Goal: Task Accomplishment & Management: Use online tool/utility

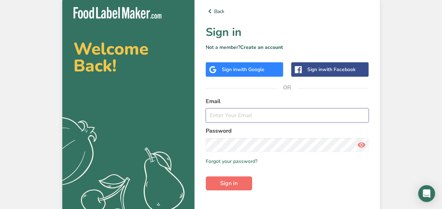
type input "[EMAIL_ADDRESS][DOMAIN_NAME]"
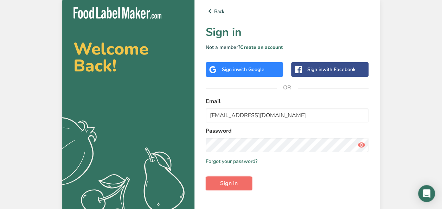
click at [231, 185] on span "Sign in" at bounding box center [229, 183] width 18 height 8
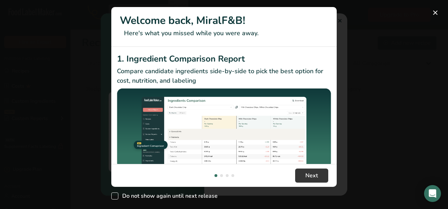
click at [110, 196] on div "New Features" at bounding box center [224, 104] width 448 height 209
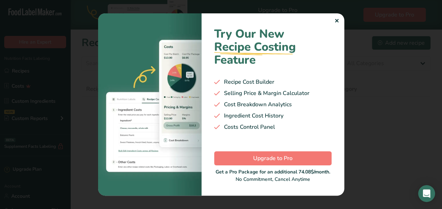
click at [333, 17] on div "Try Our New Recipe Costing .a-29{fill:none;stroke-linecap:round;stroke-width:3p…" at bounding box center [273, 104] width 143 height 182
click at [337, 23] on div "✕" at bounding box center [337, 21] width 5 height 8
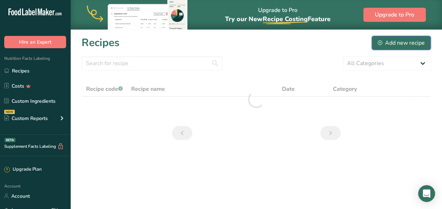
click at [407, 44] on div "Add new recipe" at bounding box center [401, 43] width 47 height 8
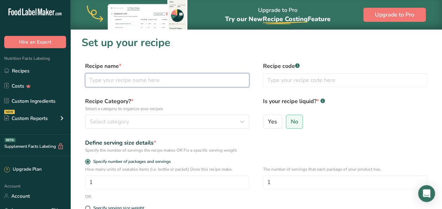
click at [161, 75] on input "text" at bounding box center [167, 80] width 164 height 14
click at [137, 80] on input "text" at bounding box center [167, 81] width 164 height 14
paste input "Italian Chopped Salad"
type input "Italian Chopped Salad"
click at [185, 103] on label "Recipe Category? * Select a category to organize your recipes" at bounding box center [167, 104] width 164 height 15
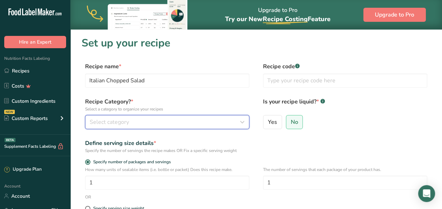
click at [179, 123] on div "Select category" at bounding box center [165, 122] width 151 height 8
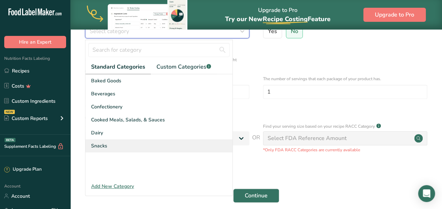
scroll to position [106, 0]
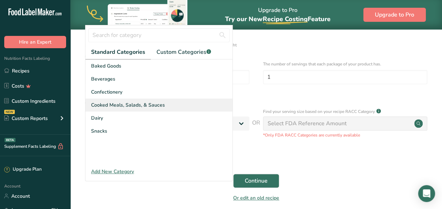
click at [146, 106] on span "Cooked Meals, Salads, & Sauces" at bounding box center [128, 104] width 74 height 7
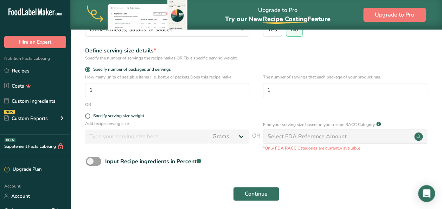
scroll to position [137, 0]
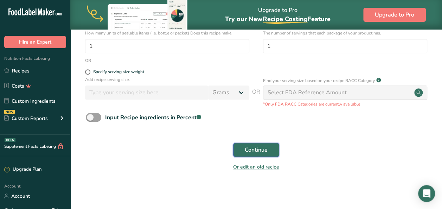
click at [260, 150] on span "Continue" at bounding box center [256, 150] width 23 height 8
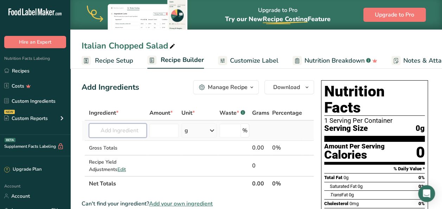
click at [123, 132] on input "text" at bounding box center [118, 130] width 58 height 14
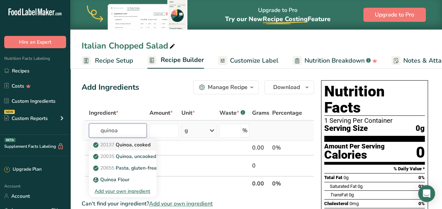
type input "quinoa"
click at [150, 149] on link "20137 Quinoa, cooked" at bounding box center [123, 145] width 68 height 12
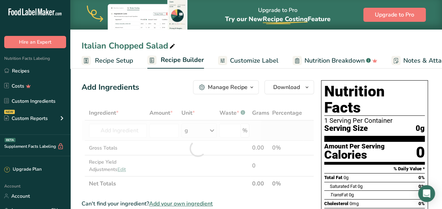
type input "Quinoa, cooked"
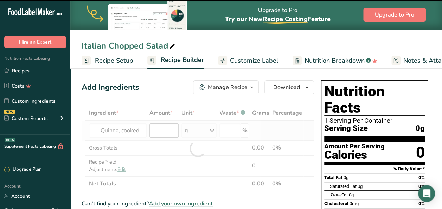
type input "0"
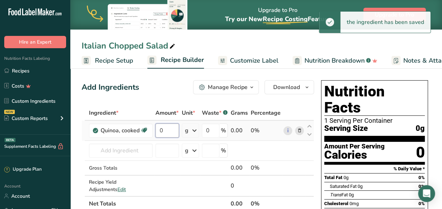
click at [164, 133] on input "0" at bounding box center [168, 130] width 24 height 14
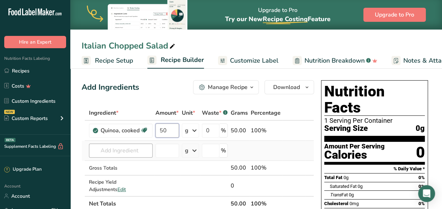
type input "50"
click at [128, 155] on div "Ingredient * Amount * Unit * Waste * .a-a{fill:#347362;}.b-a{fill:#fff;} Grams …" at bounding box center [198, 159] width 233 height 106
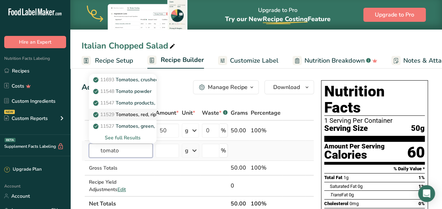
type input "tomato"
click at [148, 114] on p "11529 Tomatoes, red, ripe, raw, year round average" at bounding box center [156, 114] width 122 height 7
type input "Tomatoes, red, ripe, raw, year round average"
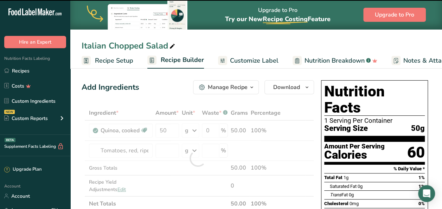
type input "0"
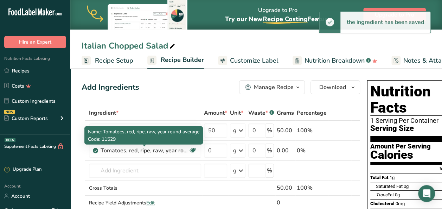
click at [166, 151] on div "Tomatoes, red, ripe, raw, year round average" at bounding box center [145, 150] width 88 height 8
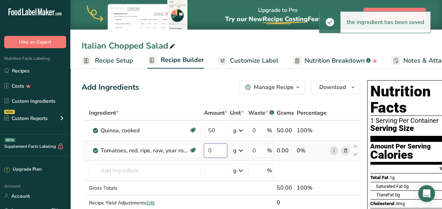
click at [219, 149] on input "0" at bounding box center [215, 151] width 23 height 14
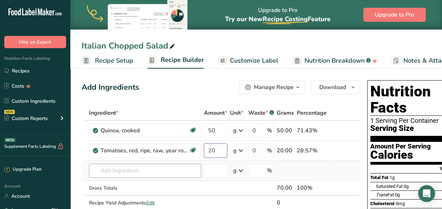
type input "20"
click at [125, 170] on div "Ingredient * Amount * Unit * Waste * .a-a{fill:#347362;}.b-a{fill:#fff;} Grams …" at bounding box center [221, 165] width 279 height 119
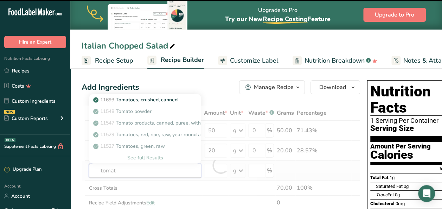
type input "tomato"
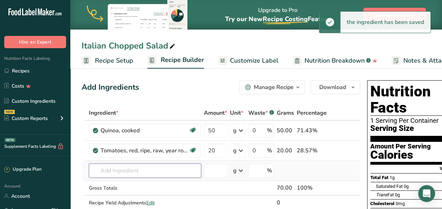
click at [158, 172] on input "text" at bounding box center [145, 171] width 112 height 14
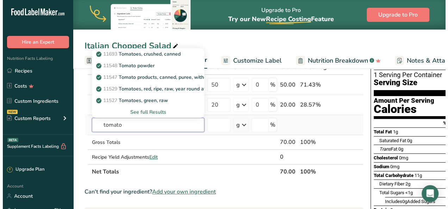
scroll to position [35, 0]
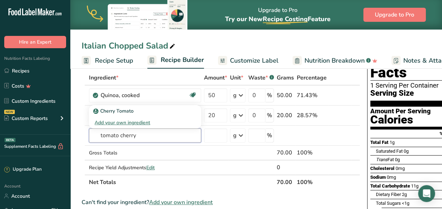
drag, startPoint x: 148, startPoint y: 137, endPoint x: 6, endPoint y: 136, distance: 141.8
click at [0, 149] on html ".a-20{fill:#fff;} Hire an Expert Nutrition Facts Labeling Recipes Costs Custom …" at bounding box center [221, 206] width 442 height 482
type input "cherry tomato"
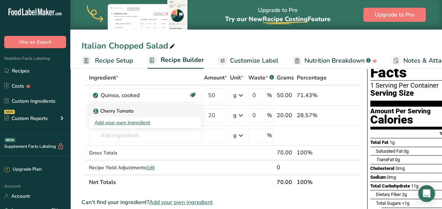
click at [123, 108] on p "Cherry Tomato" at bounding box center [114, 110] width 39 height 7
type input "Cherry Tomato"
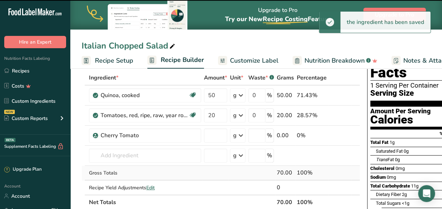
type input "0"
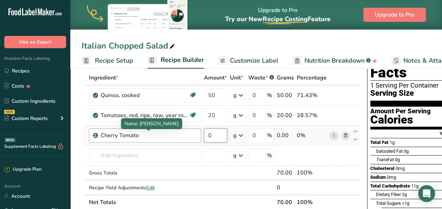
drag, startPoint x: 215, startPoint y: 139, endPoint x: 189, endPoint y: 137, distance: 26.1
click at [187, 140] on tr "Cherry Tomato 0 g Weight Units g kg mg See more Volume Units l Volume units req…" at bounding box center [221, 136] width 278 height 20
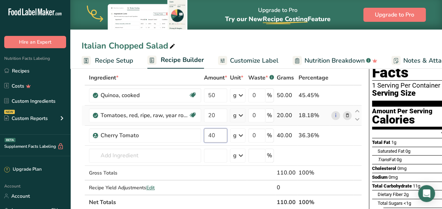
type input "40"
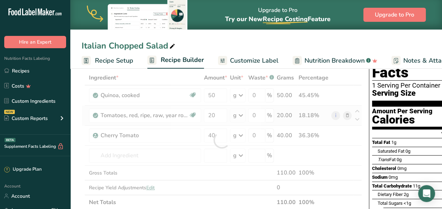
click at [347, 114] on div "Ingredient * Amount * Unit * Waste * .a-a{fill:#347362;}.b-a{fill:#fff;} Grams …" at bounding box center [222, 139] width 280 height 139
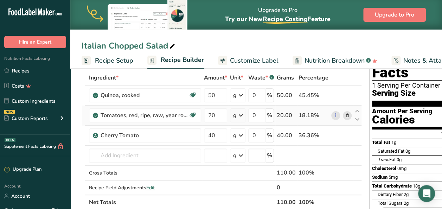
click at [345, 114] on icon at bounding box center [347, 115] width 5 height 7
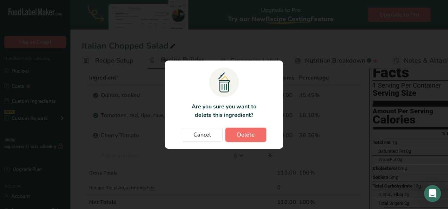
click at [244, 135] on span "Delete" at bounding box center [246, 135] width 18 height 8
type input "40"
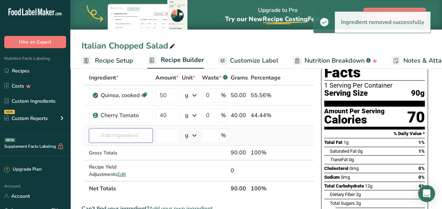
click at [131, 139] on input "text" at bounding box center [121, 135] width 64 height 14
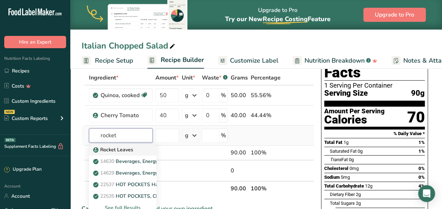
type input "rocket"
click at [127, 145] on link "Rocket Leaves" at bounding box center [123, 150] width 68 height 12
type input "Rocket Leaves"
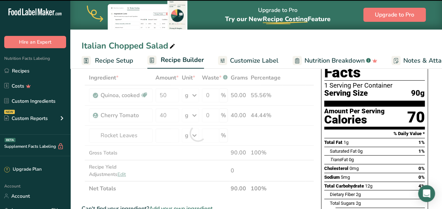
click at [172, 137] on div at bounding box center [198, 133] width 233 height 126
type input "0"
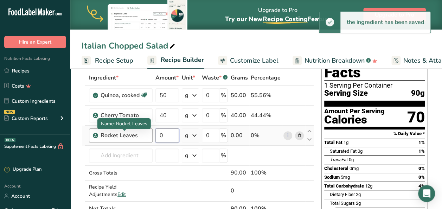
drag, startPoint x: 171, startPoint y: 137, endPoint x: 129, endPoint y: 136, distance: 41.9
click at [129, 136] on tr "Rocket Leaves 0 g Weight Units g kg mg See more Volume Units l Volume units req…" at bounding box center [198, 136] width 232 height 20
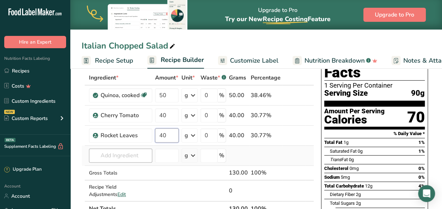
type input "40"
click at [119, 152] on div "Ingredient * Amount * Unit * Waste * .a-a{fill:#347362;}.b-a{fill:#fff;} Grams …" at bounding box center [198, 143] width 233 height 146
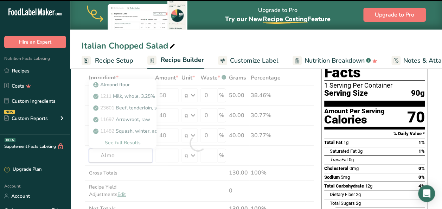
type input "[PERSON_NAME]"
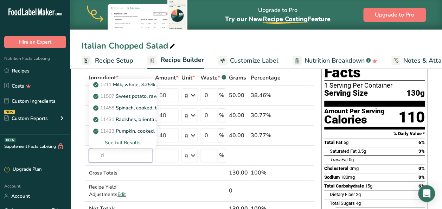
drag, startPoint x: 116, startPoint y: 155, endPoint x: 53, endPoint y: 160, distance: 63.2
type input "almond"
click at [133, 144] on div "See full Results" at bounding box center [123, 142] width 56 height 7
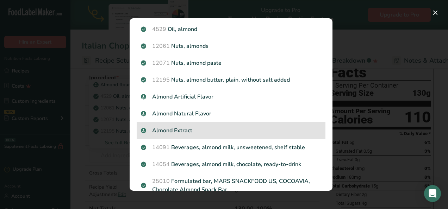
scroll to position [0, 0]
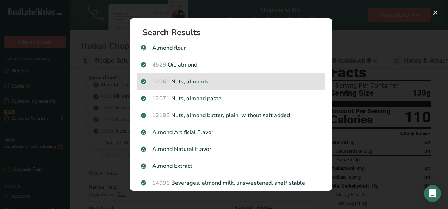
click at [220, 80] on p "12061 Nuts, almonds" at bounding box center [231, 81] width 180 height 8
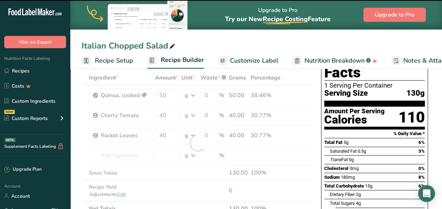
type input "0"
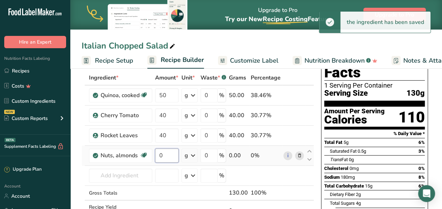
click at [170, 157] on input "0" at bounding box center [167, 155] width 24 height 14
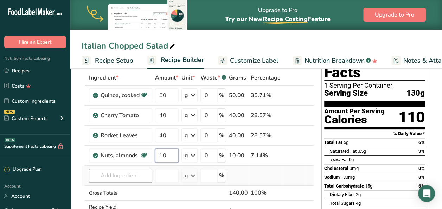
type input "10"
click at [129, 173] on div "Ingredient * Amount * Unit * Waste * .a-a{fill:#347362;}.b-a{fill:#fff;} Grams …" at bounding box center [198, 153] width 233 height 166
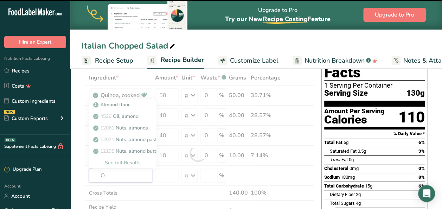
type input "On"
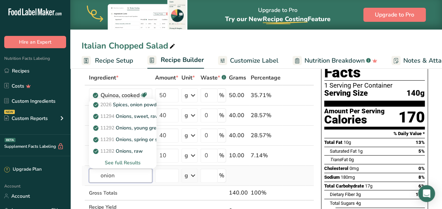
type input "onion"
click at [137, 163] on div "See full Results" at bounding box center [123, 162] width 56 height 7
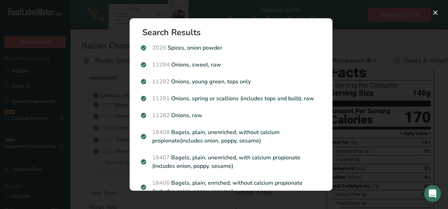
click at [231, 113] on p "11282 Onions, raw" at bounding box center [231, 115] width 180 height 8
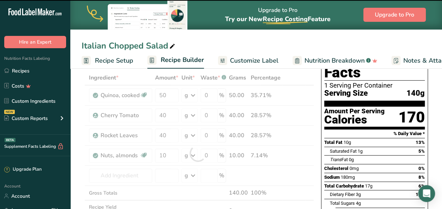
type input "0"
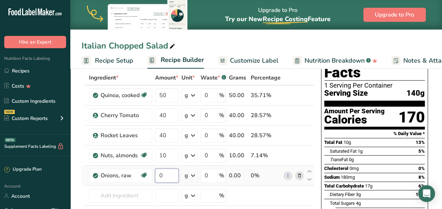
drag, startPoint x: 168, startPoint y: 175, endPoint x: 155, endPoint y: 175, distance: 13.4
click at [155, 175] on td "0" at bounding box center [167, 176] width 26 height 20
type input "15"
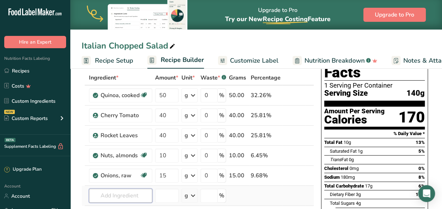
click at [134, 195] on div "Ingredient * Amount * Unit * Waste * .a-a{fill:#347362;}.b-a{fill:#fff;} Grams …" at bounding box center [198, 163] width 233 height 186
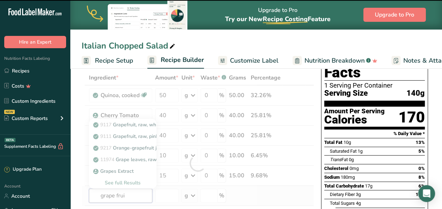
type input "grape fruit"
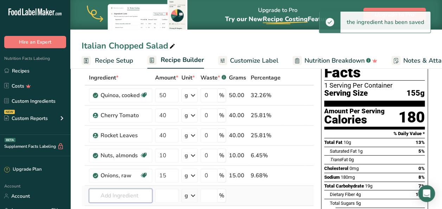
click at [108, 190] on input "text" at bounding box center [120, 196] width 63 height 14
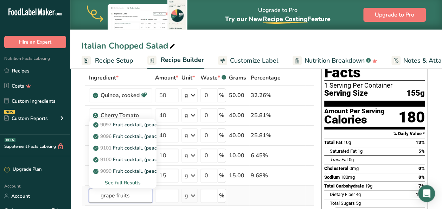
type input "grape fruits"
click at [119, 181] on div "See full Results" at bounding box center [123, 182] width 56 height 7
click at [118, 198] on input "text" at bounding box center [120, 196] width 63 height 14
type input "grapefruits"
click at [142, 134] on p "9111 Grapefruit, raw, pink and red and white, all areas" at bounding box center [159, 136] width 128 height 7
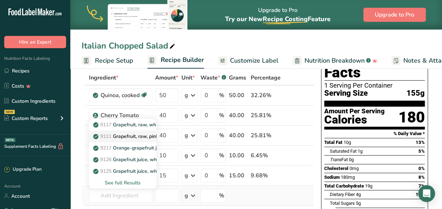
type input "Grapefruit, raw, pink and red and white, all areas"
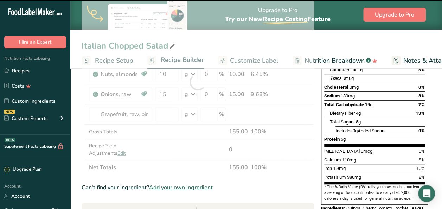
scroll to position [106, 0]
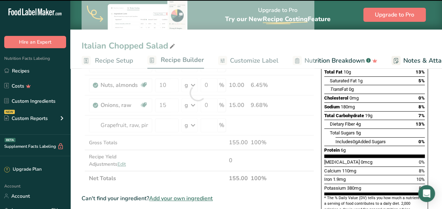
type input "0"
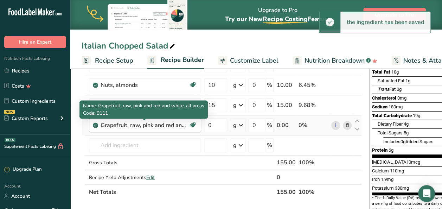
click at [173, 124] on div "Grapefruit, raw, pink and red and white, all areas" at bounding box center [145, 125] width 88 height 8
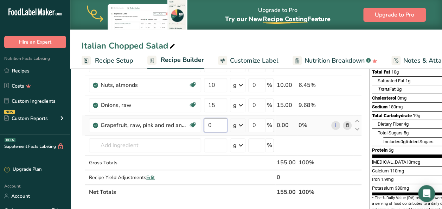
click at [218, 126] on input "0" at bounding box center [215, 125] width 23 height 14
type input "30"
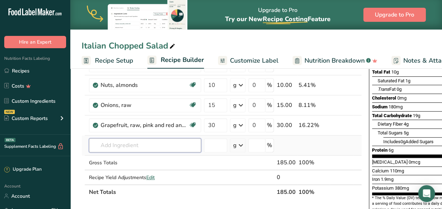
click at [124, 147] on div "Ingredient * Amount * Unit * Waste * .a-a{fill:#347362;}.b-a{fill:#fff;} Grams …" at bounding box center [222, 99] width 280 height 199
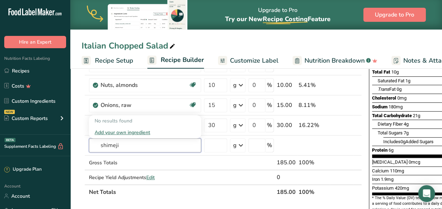
drag, startPoint x: 126, startPoint y: 144, endPoint x: 43, endPoint y: 148, distance: 83.5
click at [43, 148] on div ".a-20{fill:#fff;} Hire an Expert Nutrition Facts Labeling Recipes Costs Custom …" at bounding box center [221, 175] width 442 height 562
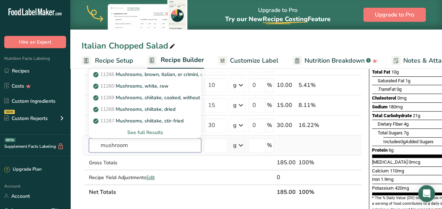
type input "mushroom"
click at [136, 67] on div "11266 Mushrooms, brown, italian, or crimini, raw 11260 Mushrooms, white, raw 11…" at bounding box center [145, 102] width 112 height 71
click at [136, 71] on p "11266 Mushrooms, brown, italian, or crimini, raw" at bounding box center [152, 74] width 115 height 7
type input "Mushrooms, brown, italian, or crimini, raw"
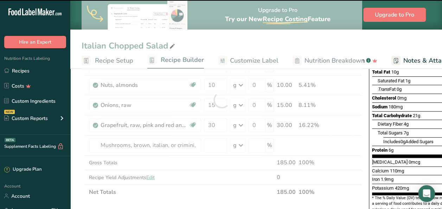
click at [210, 146] on div at bounding box center [222, 99] width 280 height 199
click at [211, 145] on input "number" at bounding box center [215, 145] width 23 height 14
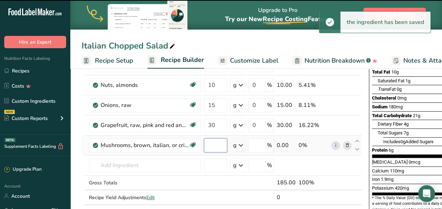
type input "0"
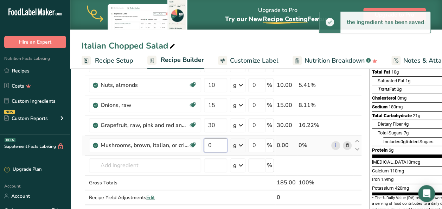
click at [211, 144] on input "0" at bounding box center [215, 145] width 23 height 14
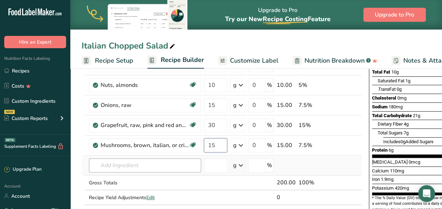
type input "15"
click at [118, 165] on div "Ingredient * Amount * Unit * Waste * .a-a{fill:#347362;}.b-a{fill:#fff;} Grams …" at bounding box center [222, 110] width 280 height 220
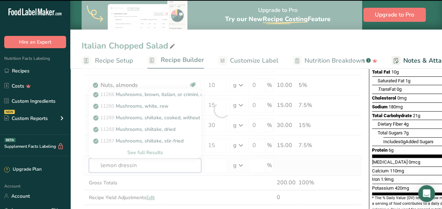
type input "lemon dressing"
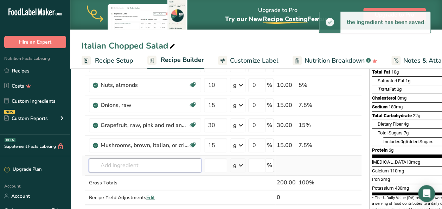
click at [136, 167] on input "text" at bounding box center [145, 165] width 112 height 14
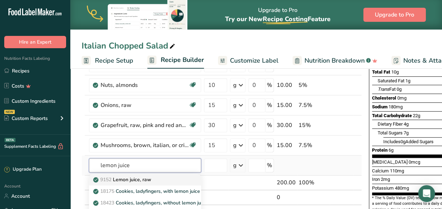
type input "lemon juice"
click at [143, 183] on link "9152 Lemon juice, raw" at bounding box center [145, 180] width 112 height 12
type input "Lemon juice, raw"
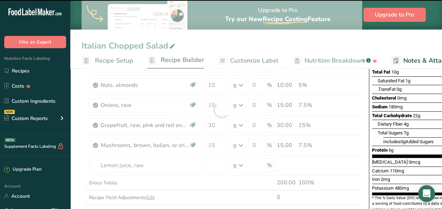
type input "0"
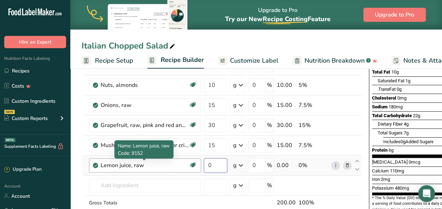
drag, startPoint x: 220, startPoint y: 165, endPoint x: 188, endPoint y: 167, distance: 32.1
click at [188, 167] on tr "Lemon juice, raw Source of Antioxidants Dairy free Gluten free Vegan Vegetarian…" at bounding box center [222, 166] width 280 height 20
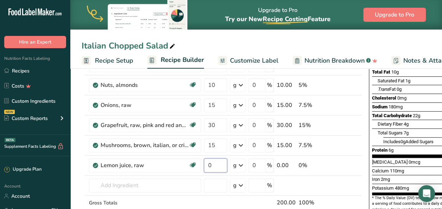
type input "5"
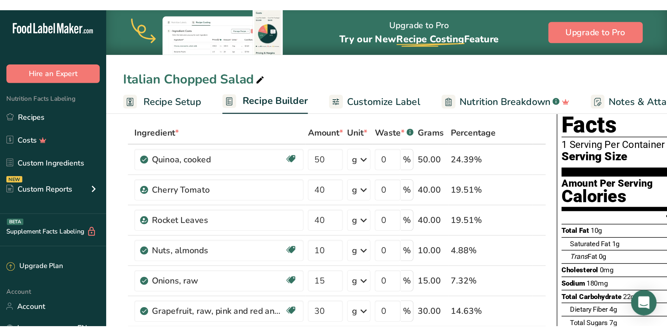
scroll to position [0, 0]
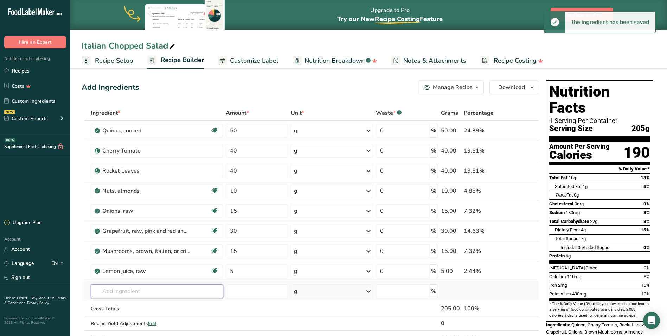
click at [179, 209] on input "text" at bounding box center [157, 291] width 132 height 14
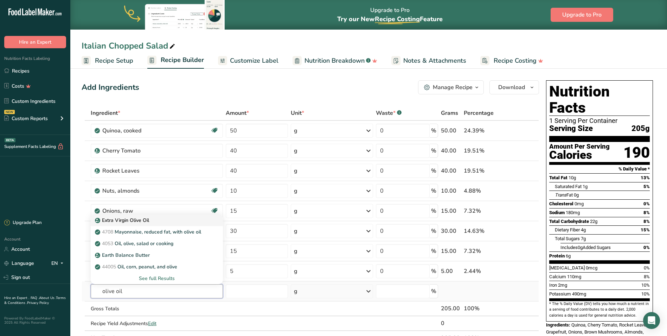
type input "olive oil"
click at [152, 209] on div "Extra Virgin Olive Oil" at bounding box center [151, 219] width 110 height 7
type input "Extra Virgin Olive Oil"
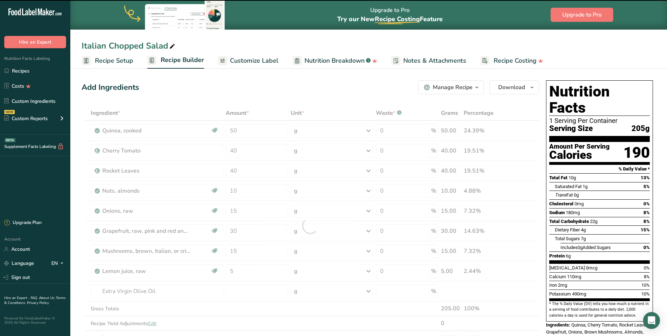
click at [239, 209] on div at bounding box center [311, 226] width 458 height 240
type input "0"
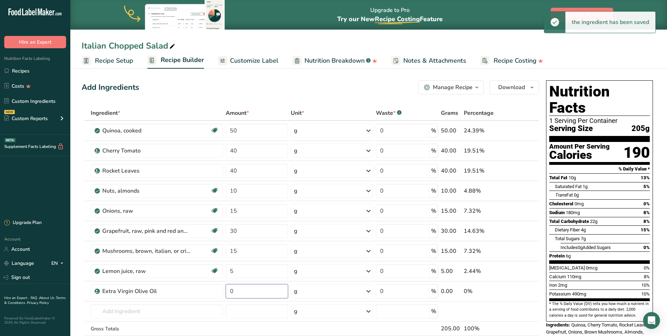
click at [239, 209] on input "0" at bounding box center [257, 291] width 62 height 14
click at [356, 90] on div "Add Ingredients Manage Recipe Delete Recipe Duplicate Recipe Scale Recipe Save …" at bounding box center [311, 87] width 458 height 14
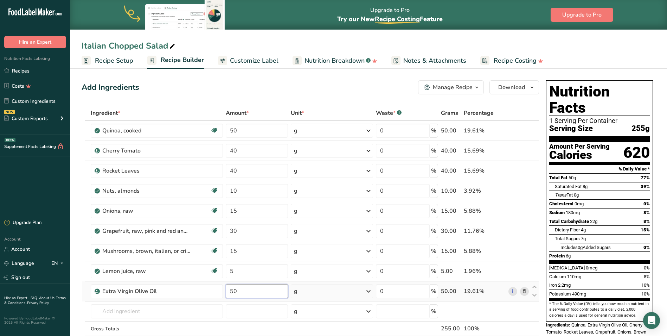
drag, startPoint x: 243, startPoint y: 292, endPoint x: 228, endPoint y: 292, distance: 14.8
click at [226, 209] on input "50" at bounding box center [257, 291] width 62 height 14
type input "10"
click at [239, 209] on div "Ingredient * Amount * Unit * Waste * .a-a{fill:#347362;}.b-a{fill:#fff;} Grams …" at bounding box center [311, 236] width 458 height 260
click at [442, 209] on div "Ingredient * Amount * Unit * Waste * .a-a{fill:#347362;}.b-a{fill:#fff;} Grams …" at bounding box center [311, 236] width 458 height 260
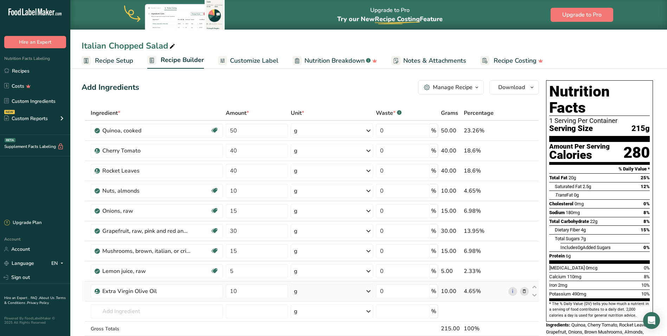
click at [442, 209] on icon at bounding box center [524, 290] width 5 height 7
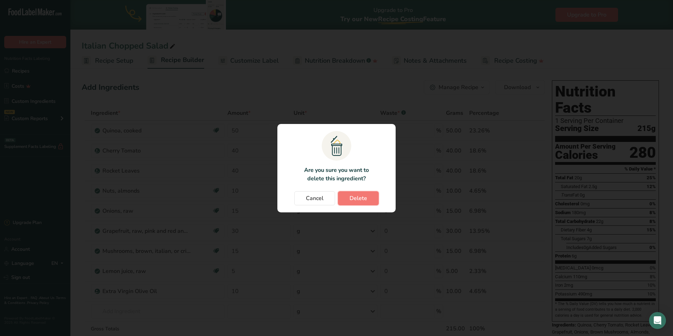
click at [360, 202] on span "Delete" at bounding box center [358, 198] width 18 height 8
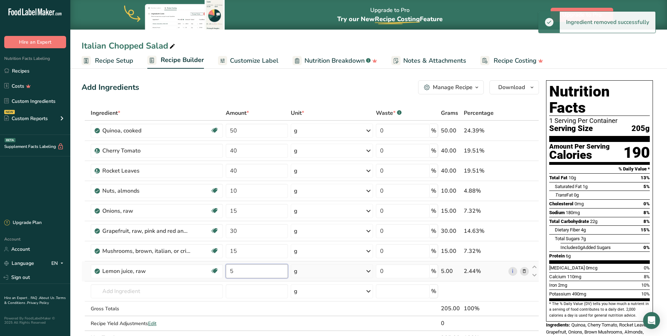
drag, startPoint x: 243, startPoint y: 271, endPoint x: 225, endPoint y: 273, distance: 18.1
click at [225, 209] on td "5" at bounding box center [256, 271] width 65 height 20
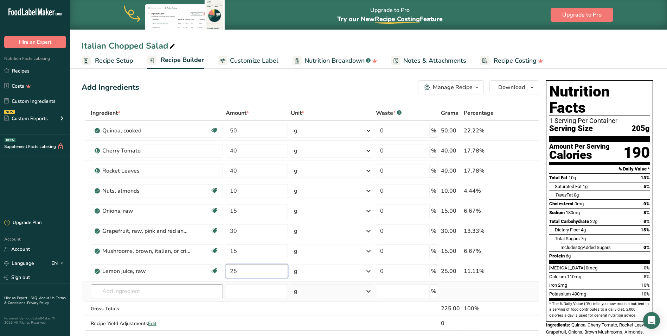
type input "25"
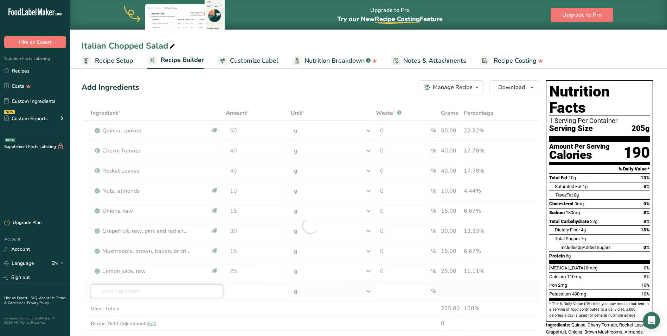
click at [201, 209] on div "Ingredient * Amount * Unit * Waste * .a-a{fill:#347362;}.b-a{fill:#fff;} Grams …" at bounding box center [311, 226] width 458 height 240
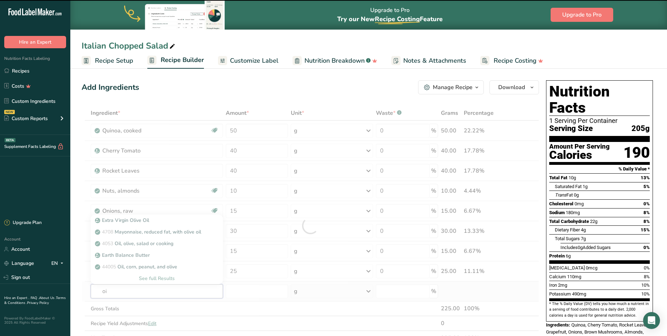
type input "oil"
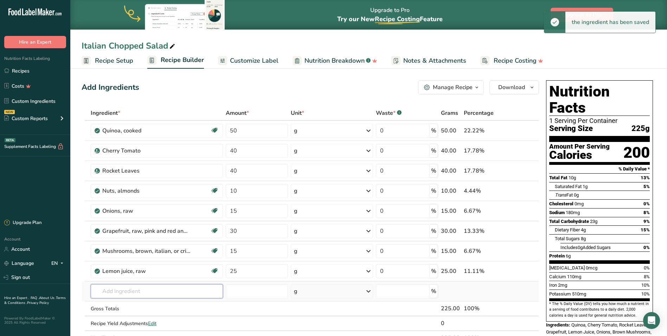
click at [177, 209] on input "text" at bounding box center [157, 291] width 132 height 14
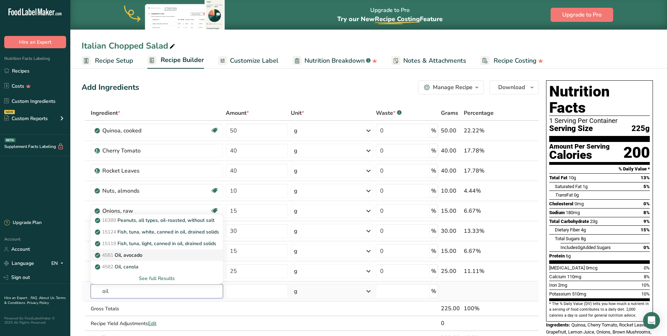
type input "oil"
click at [142, 209] on p "4581 Oil, avocado" at bounding box center [119, 254] width 46 height 7
type input "Oil, avocado"
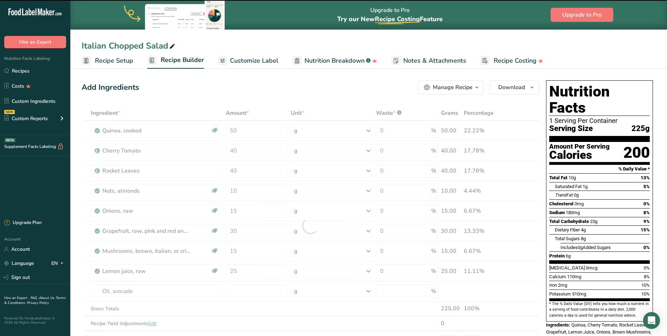
click at [272, 209] on div at bounding box center [311, 226] width 458 height 240
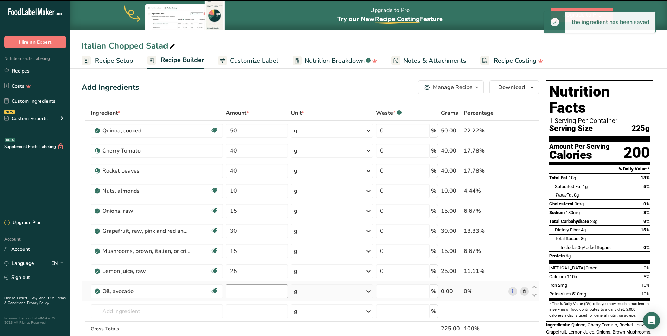
type input "0"
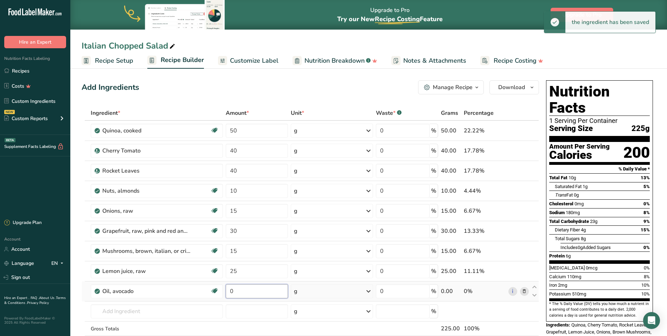
click at [271, 209] on input "0" at bounding box center [257, 291] width 62 height 14
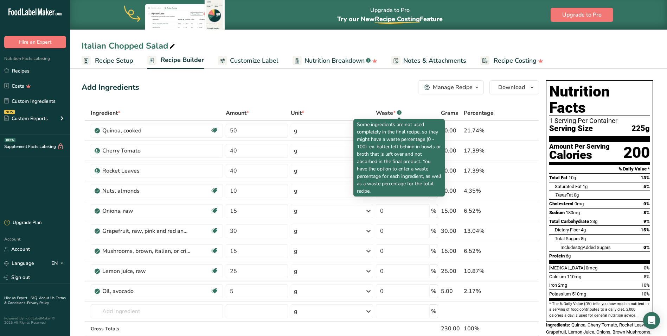
click at [348, 84] on div "Add Ingredients Manage Recipe Delete Recipe Duplicate Recipe Scale Recipe Save …" at bounding box center [311, 87] width 458 height 14
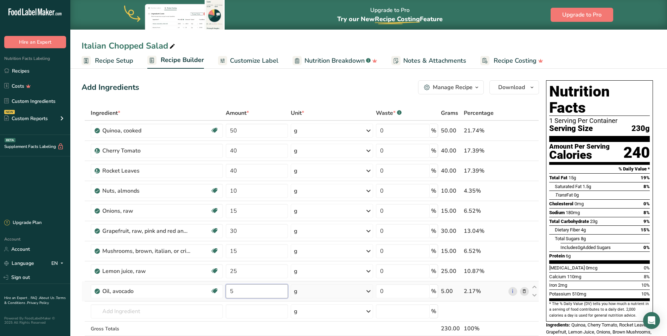
drag, startPoint x: 260, startPoint y: 287, endPoint x: 228, endPoint y: 294, distance: 32.2
click at [228, 209] on input "5" at bounding box center [257, 291] width 62 height 14
type input "2"
click at [344, 81] on div "Add Ingredients Manage Recipe Delete Recipe Duplicate Recipe Scale Recipe Save …" at bounding box center [311, 87] width 458 height 14
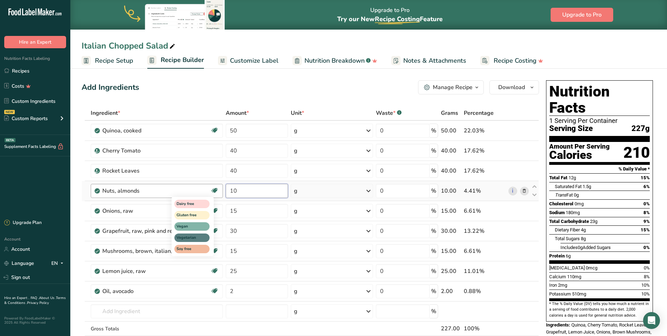
drag, startPoint x: 239, startPoint y: 191, endPoint x: 210, endPoint y: 194, distance: 28.7
click at [211, 197] on tr "Nuts, almonds Dairy free Gluten free Vegan Vegetarian Soy free 10 g Portions 1 …" at bounding box center [310, 191] width 457 height 20
type input "5"
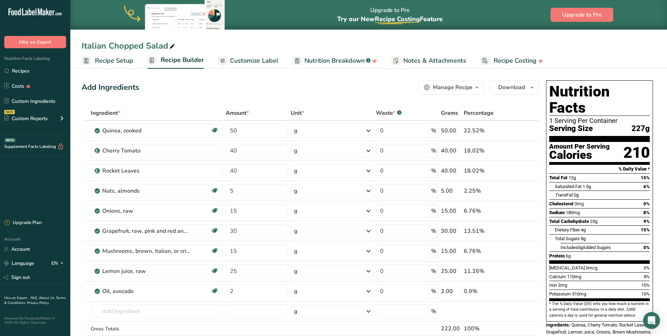
drag, startPoint x: 317, startPoint y: 85, endPoint x: 304, endPoint y: 99, distance: 18.7
click at [317, 85] on div "Add Ingredients Manage Recipe Delete Recipe Duplicate Recipe Scale Recipe Save …" at bounding box center [311, 87] width 458 height 14
drag, startPoint x: 233, startPoint y: 290, endPoint x: 212, endPoint y: 292, distance: 20.9
click at [212, 209] on tr "Oil, avocado Dairy free Gluten free Vegan Vegetarian Soy free Source of Healthy…" at bounding box center [310, 291] width 457 height 20
type input "5"
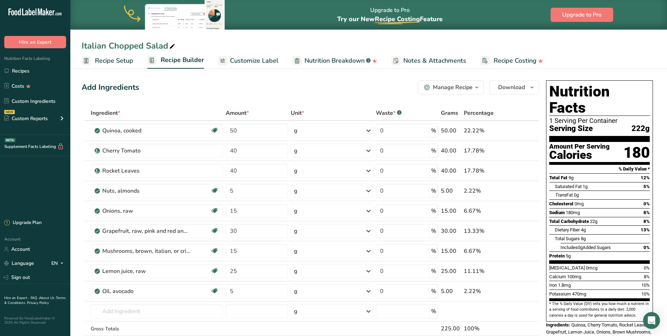
click at [357, 87] on div "Add Ingredients Manage Recipe Delete Recipe Duplicate Recipe Scale Recipe Save …" at bounding box center [311, 87] width 458 height 14
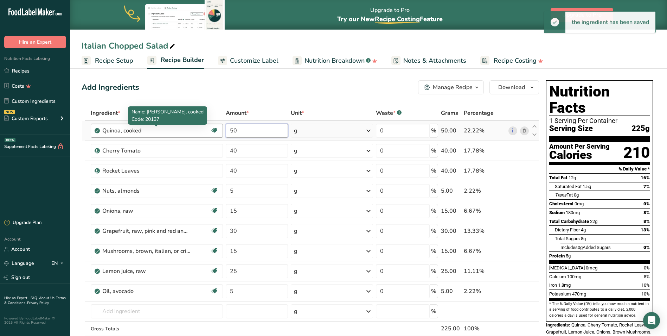
drag, startPoint x: 235, startPoint y: 129, endPoint x: 187, endPoint y: 131, distance: 47.5
click at [186, 134] on tr "Quinoa, cooked Plant-based Protein Dairy free Gluten free Vegan Vegetarian Soy …" at bounding box center [310, 131] width 457 height 20
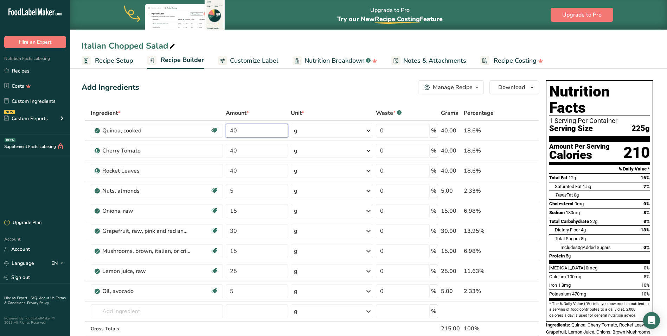
type input "40"
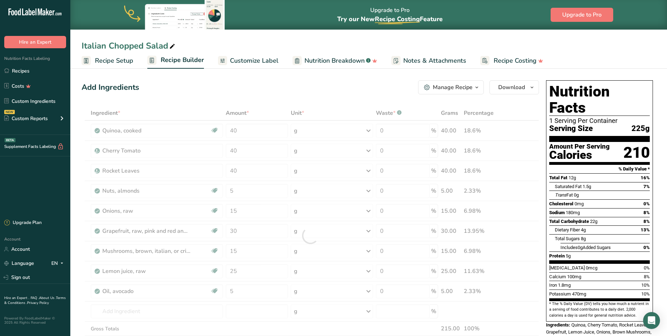
click at [286, 92] on div "Add Ingredients Manage Recipe Delete Recipe Duplicate Recipe Scale Recipe Save …" at bounding box center [311, 87] width 458 height 14
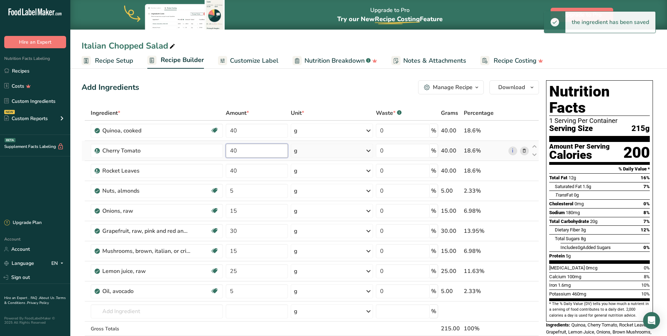
drag, startPoint x: 243, startPoint y: 150, endPoint x: 224, endPoint y: 151, distance: 19.4
click at [224, 151] on tr "Cherry Tomato 40 g Weight Units g kg mg See more Volume Units l Volume units re…" at bounding box center [310, 151] width 457 height 20
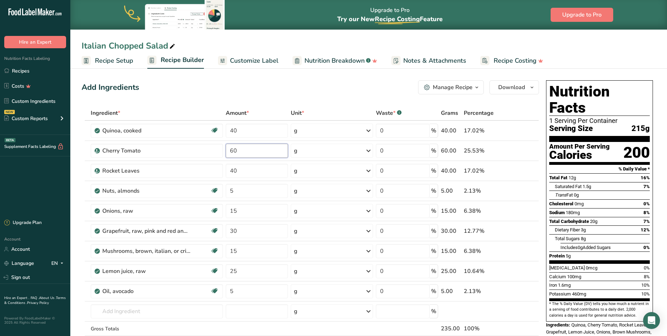
type input "60"
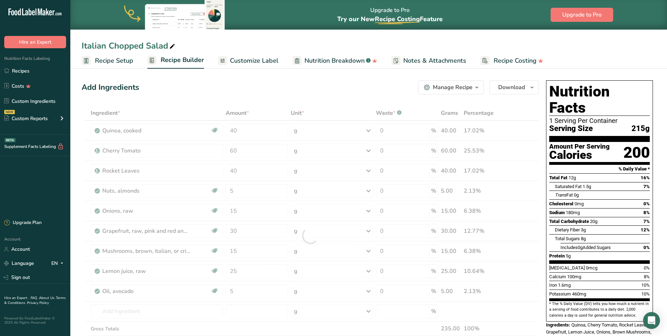
click at [268, 84] on div "Add Ingredients Manage Recipe Delete Recipe Duplicate Recipe Scale Recipe Save …" at bounding box center [311, 87] width 458 height 14
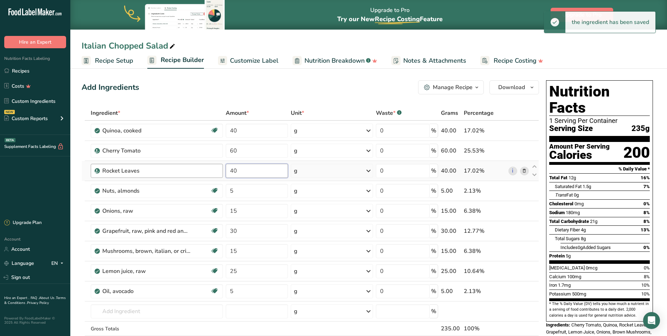
drag, startPoint x: 240, startPoint y: 171, endPoint x: 221, endPoint y: 171, distance: 19.7
click at [221, 171] on tr "Rocket Leaves 40 g Weight Units g kg mg See more Volume Units l Volume units re…" at bounding box center [310, 171] width 457 height 20
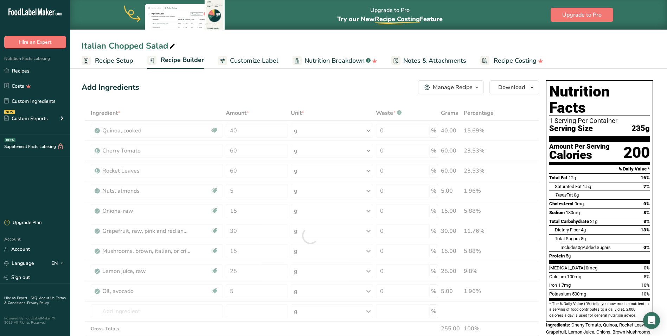
click at [294, 82] on div "Add Ingredients Manage Recipe Delete Recipe Duplicate Recipe Scale Recipe Save …" at bounding box center [311, 87] width 458 height 14
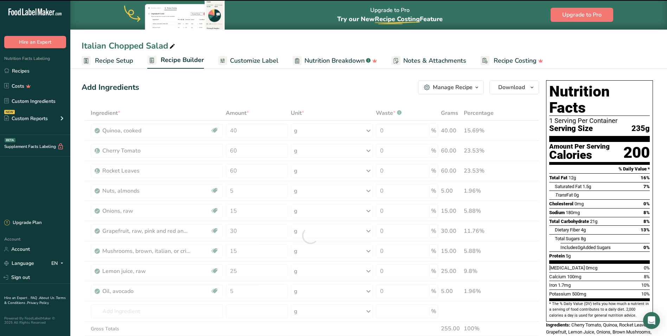
click at [176, 209] on div at bounding box center [311, 236] width 458 height 260
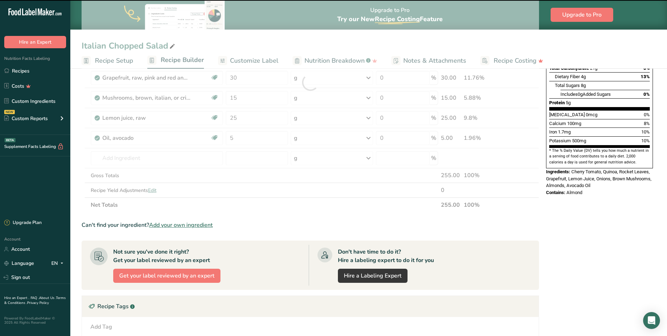
scroll to position [141, 0]
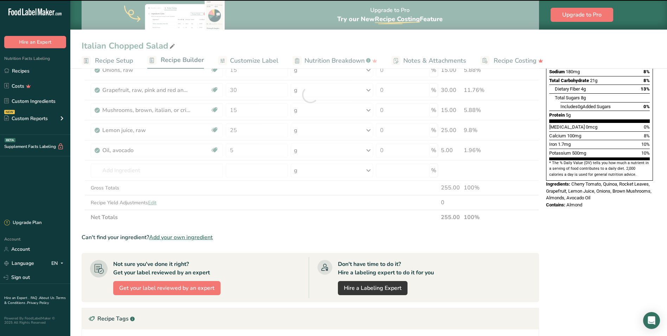
click at [149, 171] on div at bounding box center [311, 95] width 458 height 260
click at [110, 172] on div at bounding box center [311, 95] width 458 height 260
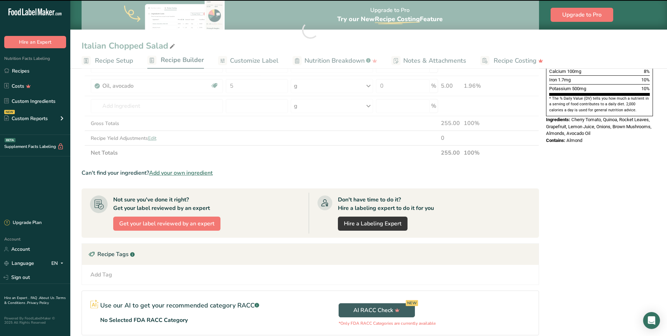
scroll to position [211, 0]
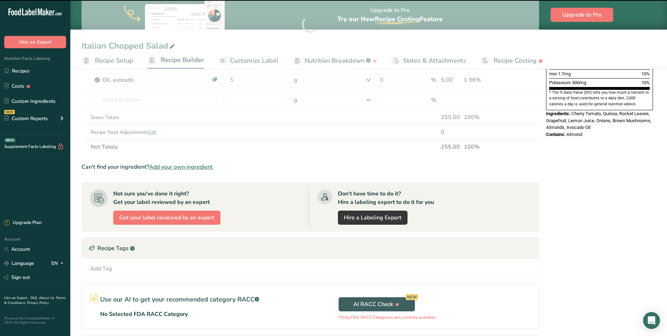
click at [342, 173] on section "Ingredient * Amount * Unit * Waste * .a-a{fill:#347362;}.b-a{fill:#fff;} Grams …" at bounding box center [311, 133] width 458 height 478
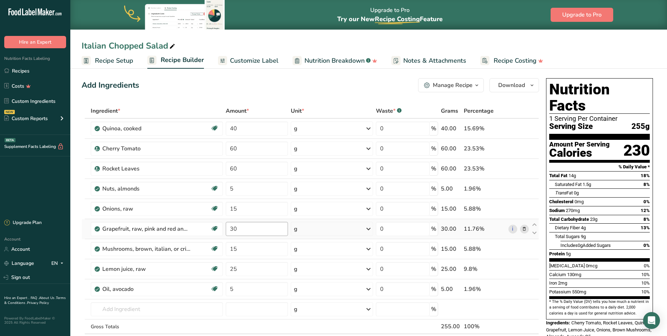
scroll to position [0, 0]
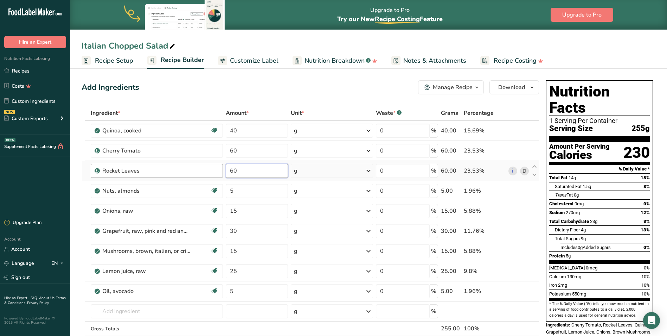
drag, startPoint x: 241, startPoint y: 169, endPoint x: 209, endPoint y: 170, distance: 32.4
click at [209, 170] on tr "Rocket Leaves 60 g Weight Units g kg mg See more Volume Units l Volume units re…" at bounding box center [310, 171] width 457 height 20
type input "45"
click at [299, 84] on div "Add Ingredients Manage Recipe Delete Recipe Duplicate Recipe Scale Recipe Save …" at bounding box center [311, 87] width 458 height 14
drag, startPoint x: 245, startPoint y: 230, endPoint x: 225, endPoint y: 233, distance: 20.7
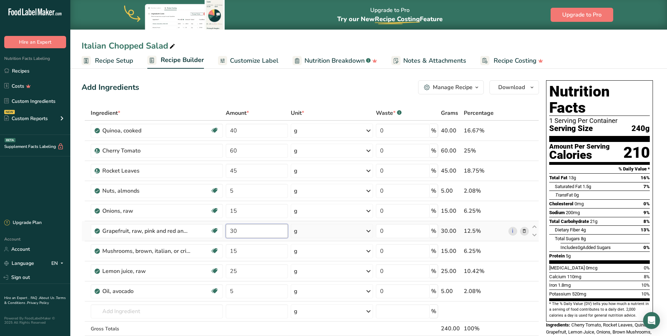
click at [225, 209] on td "30" at bounding box center [256, 231] width 65 height 20
type input "50"
click at [366, 84] on div "Add Ingredients Manage Recipe Delete Recipe Duplicate Recipe Scale Recipe Save …" at bounding box center [311, 87] width 458 height 14
click at [442, 86] on span "Download" at bounding box center [512, 87] width 27 height 8
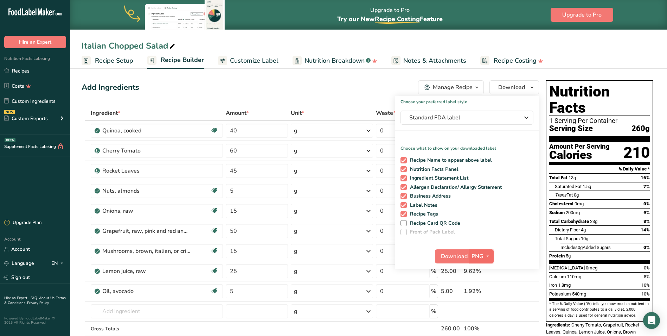
click at [442, 209] on icon "button" at bounding box center [488, 256] width 6 height 9
click at [442, 209] on link "PDF" at bounding box center [482, 305] width 23 height 12
click at [442, 209] on span "Download" at bounding box center [455, 256] width 27 height 8
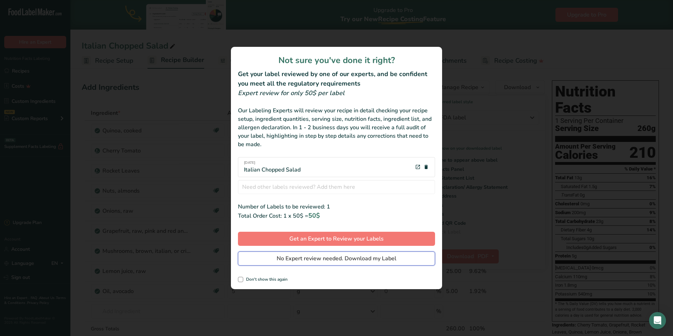
click at [323, 209] on span "No Expert review needed. Download my Label" at bounding box center [337, 258] width 120 height 8
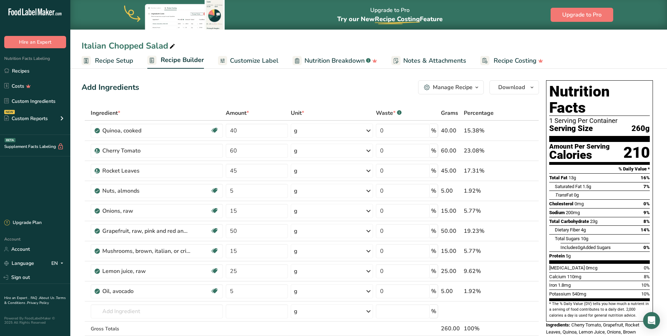
drag, startPoint x: 368, startPoint y: 86, endPoint x: 390, endPoint y: 89, distance: 22.0
click at [368, 86] on div "Add Ingredients Manage Recipe Delete Recipe Duplicate Recipe Scale Recipe Save …" at bounding box center [311, 87] width 458 height 14
